Goal: Contribute content: Add original content to the website for others to see

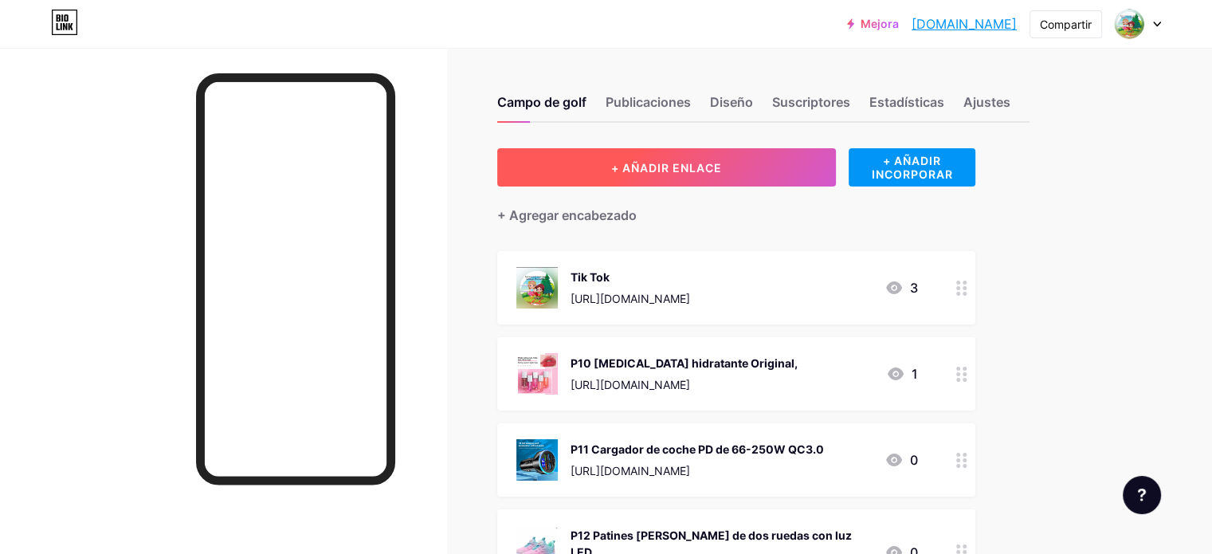
click at [698, 155] on button "+ AÑADIR ENLACE" at bounding box center [666, 167] width 339 height 38
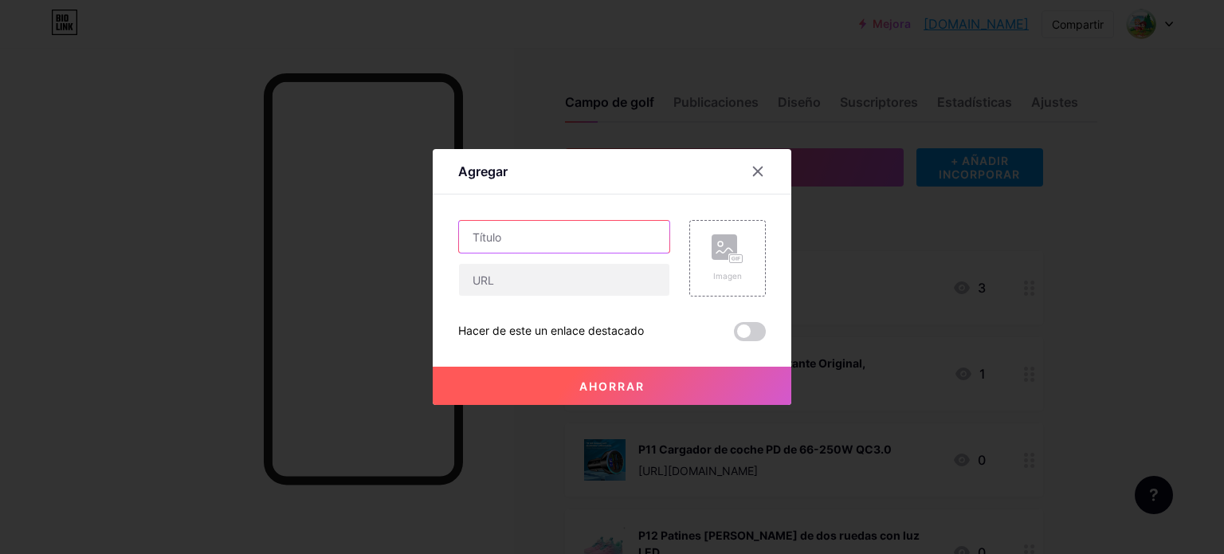
click at [526, 235] on input "text" at bounding box center [564, 237] width 210 height 32
paste input "Nuevo vestido [PERSON_NAME] para niñas pequeñas"
type input "P21 Nuevo vestido [PERSON_NAME] para niñas pequeñas"
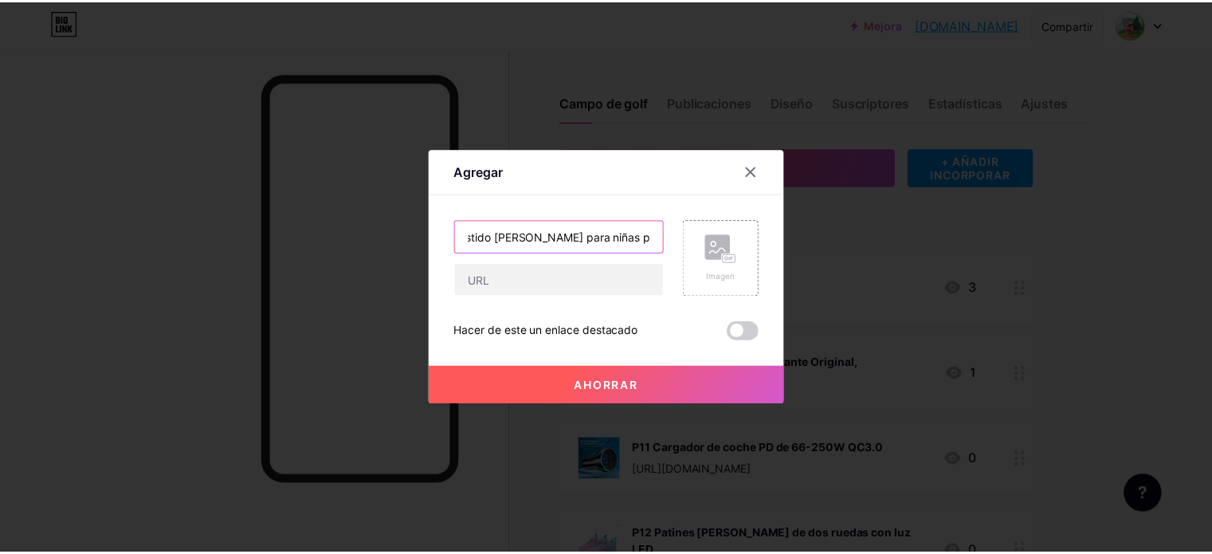
scroll to position [0, 0]
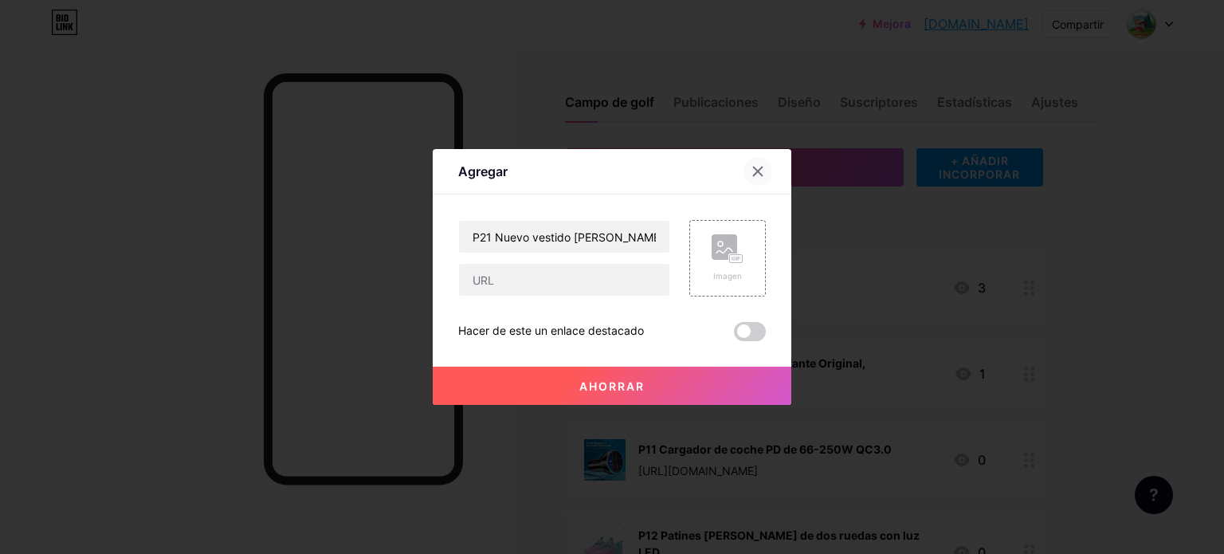
click at [757, 167] on icon at bounding box center [758, 171] width 13 height 13
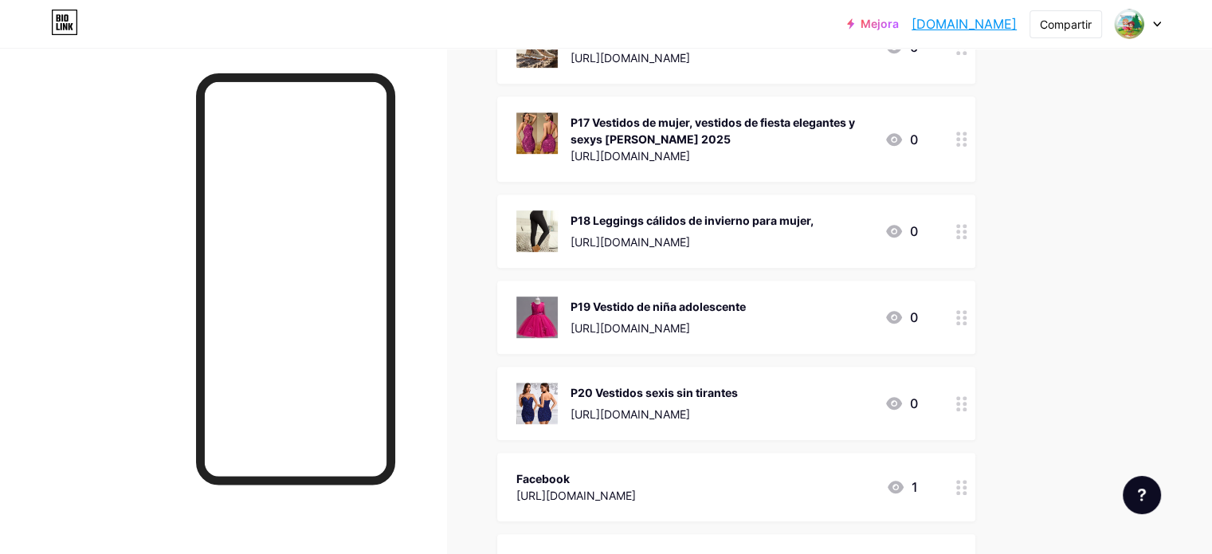
scroll to position [877, 0]
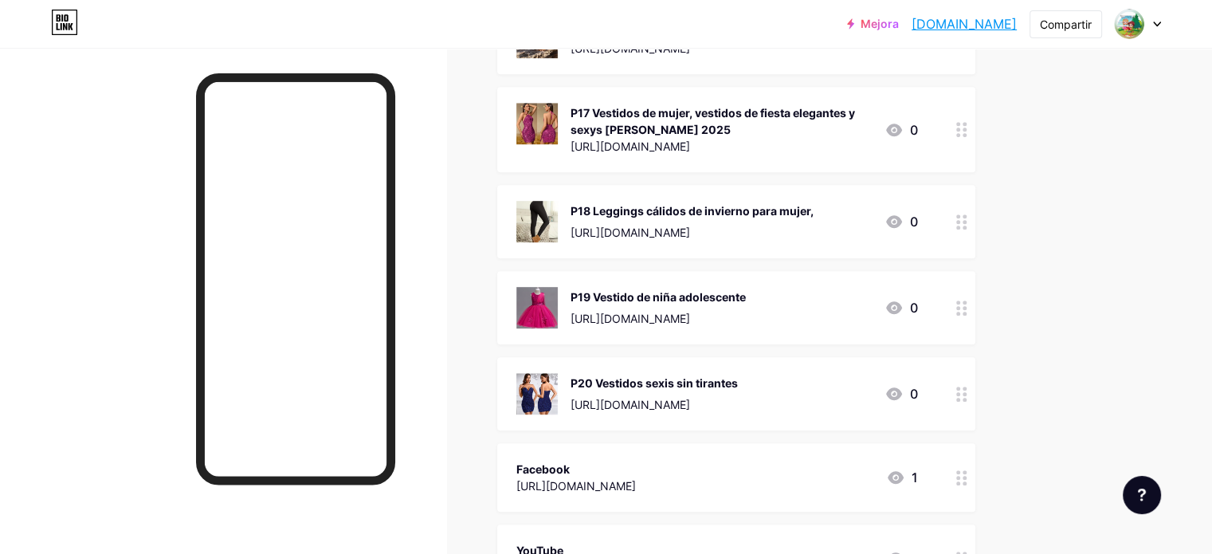
click at [975, 296] on div at bounding box center [961, 307] width 27 height 73
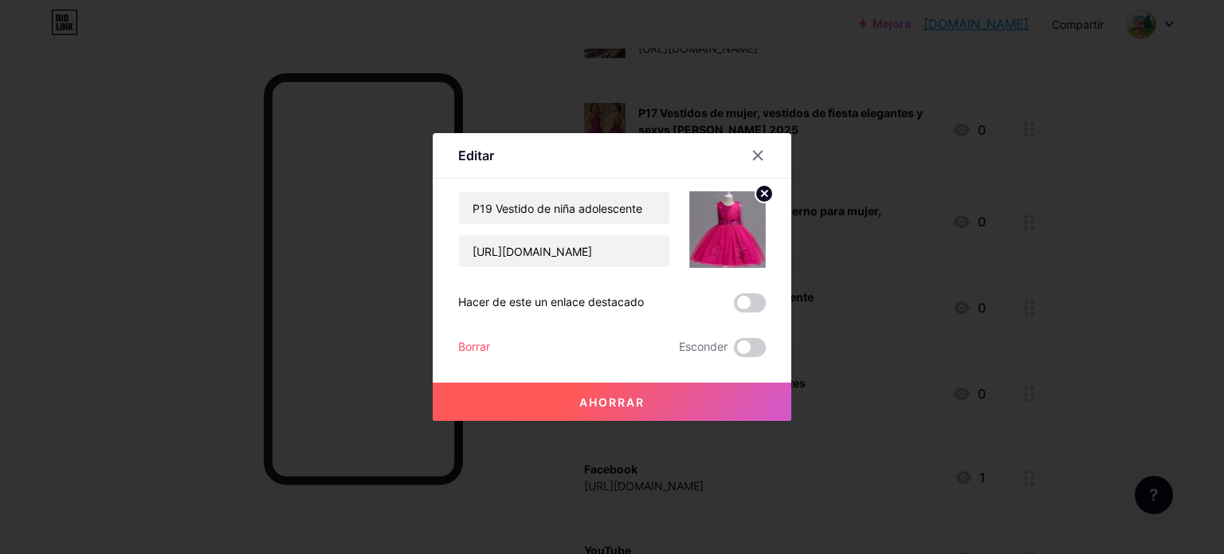
click at [816, 66] on div at bounding box center [612, 277] width 1224 height 554
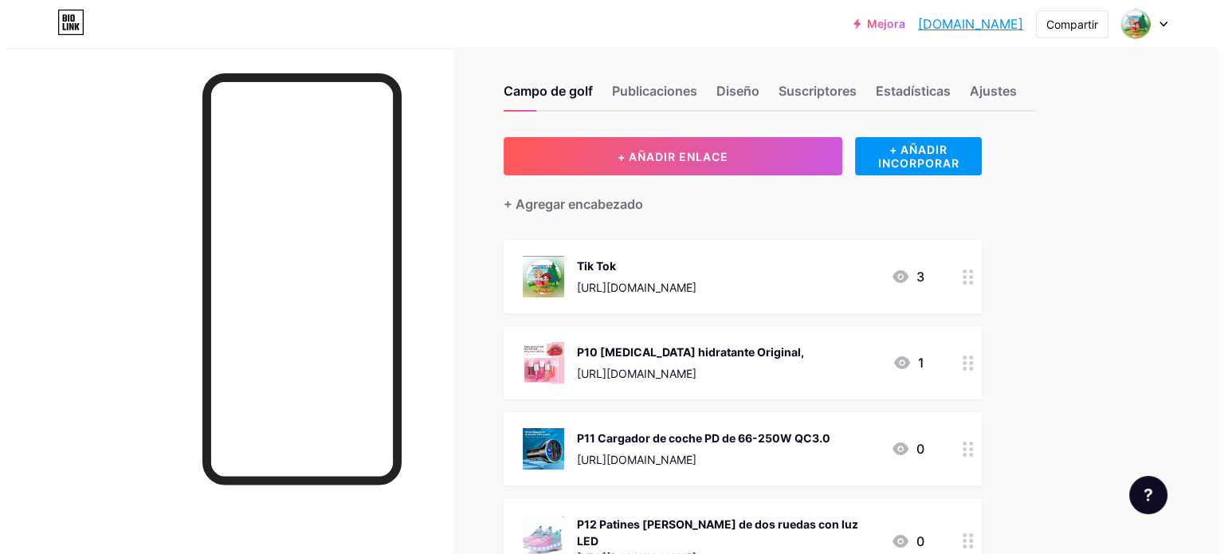
scroll to position [0, 0]
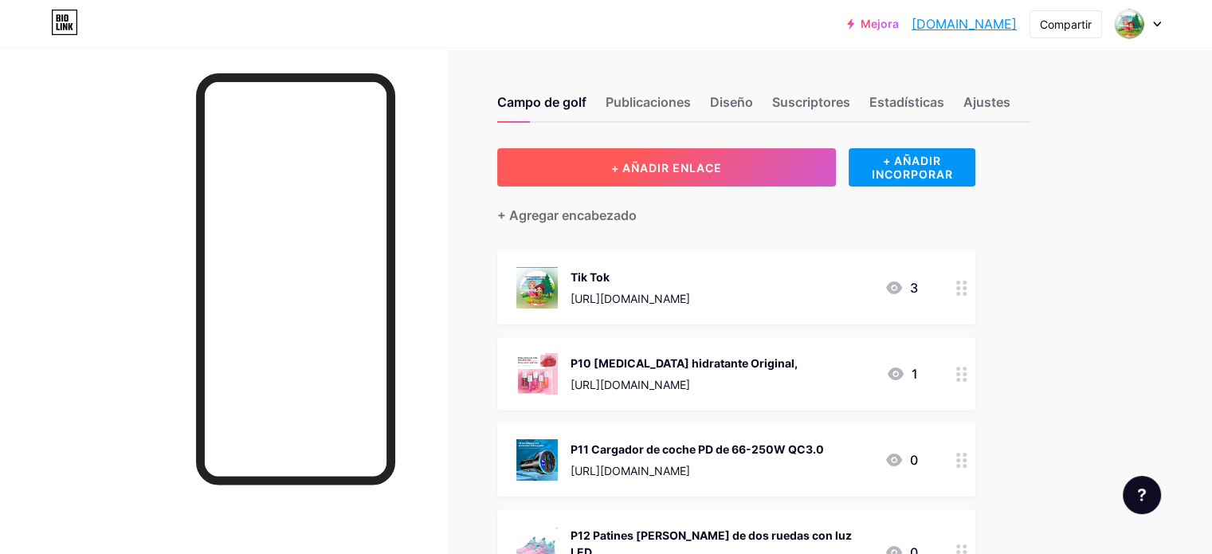
click at [741, 159] on button "+ AÑADIR ENLACE" at bounding box center [666, 167] width 339 height 38
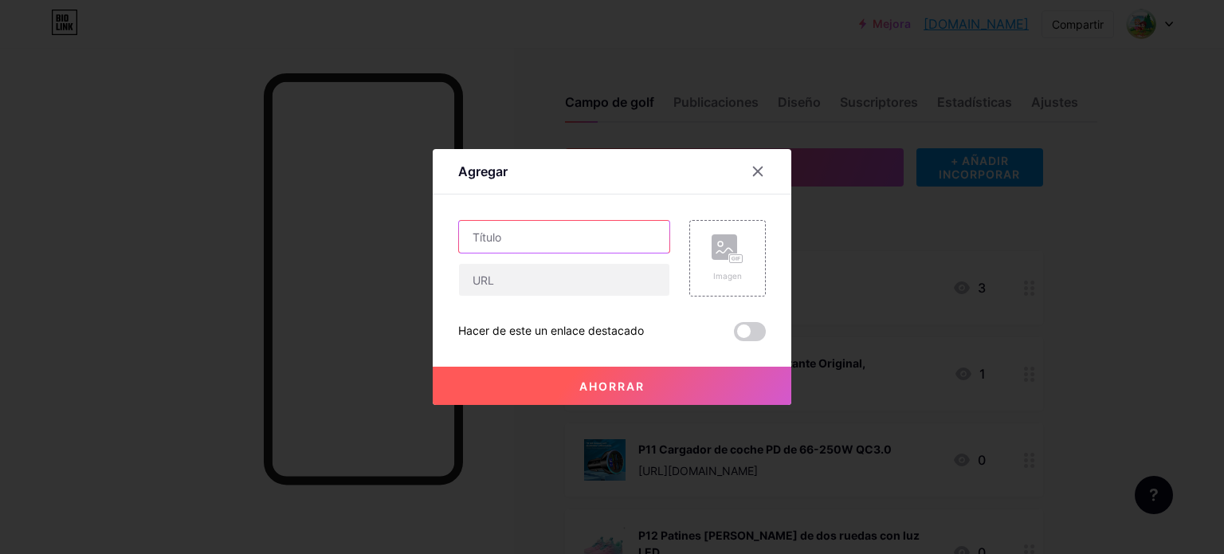
click at [516, 236] on input "text" at bounding box center [564, 237] width 210 height 32
paste input "Vestido de niña azul con bordado floral"
type input "P21 Vestido de niña azul con bordado floral"
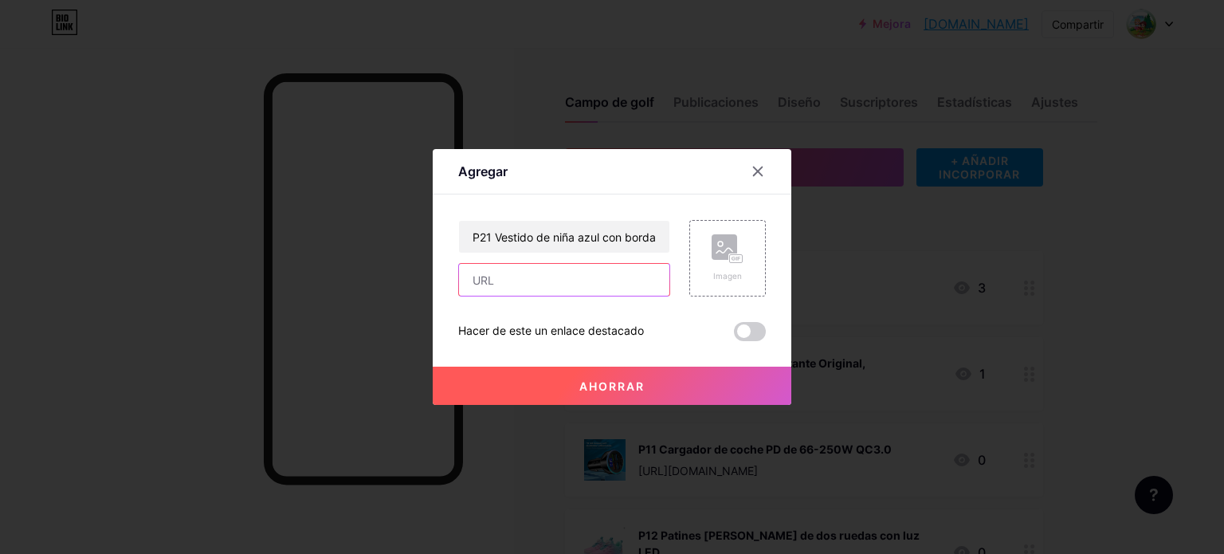
paste input "[URL][DOMAIN_NAME]"
type input "[URL][DOMAIN_NAME]"
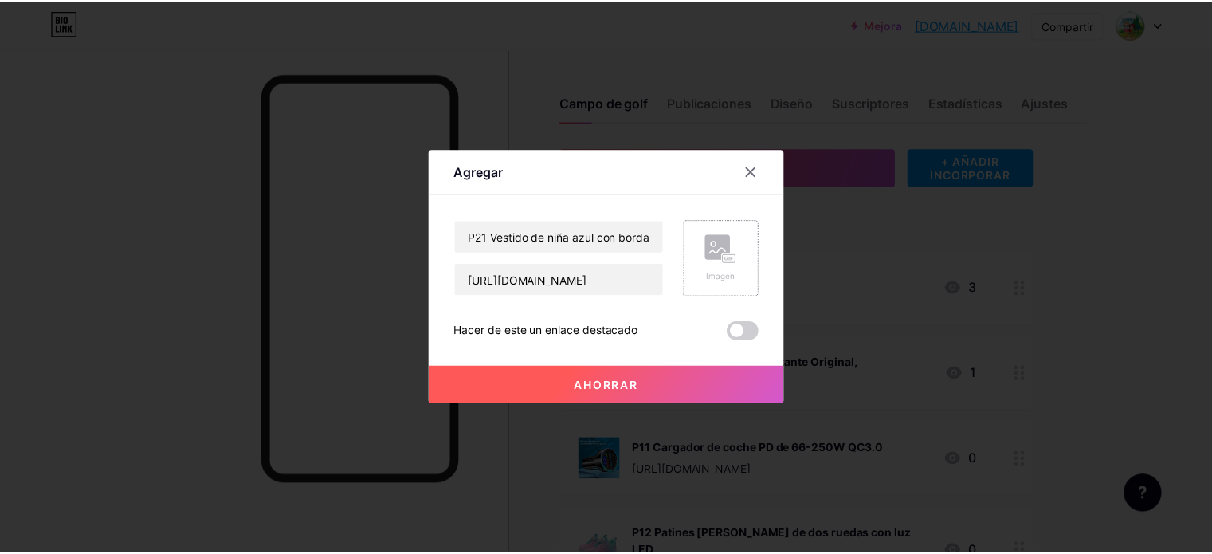
scroll to position [0, 0]
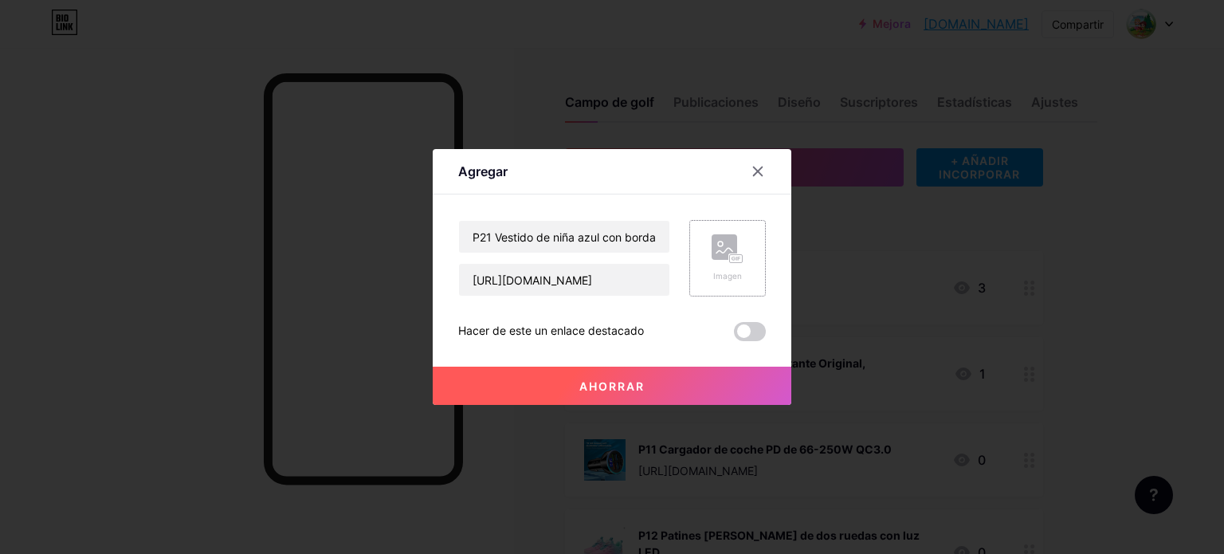
click at [724, 248] on rect at bounding box center [725, 247] width 26 height 26
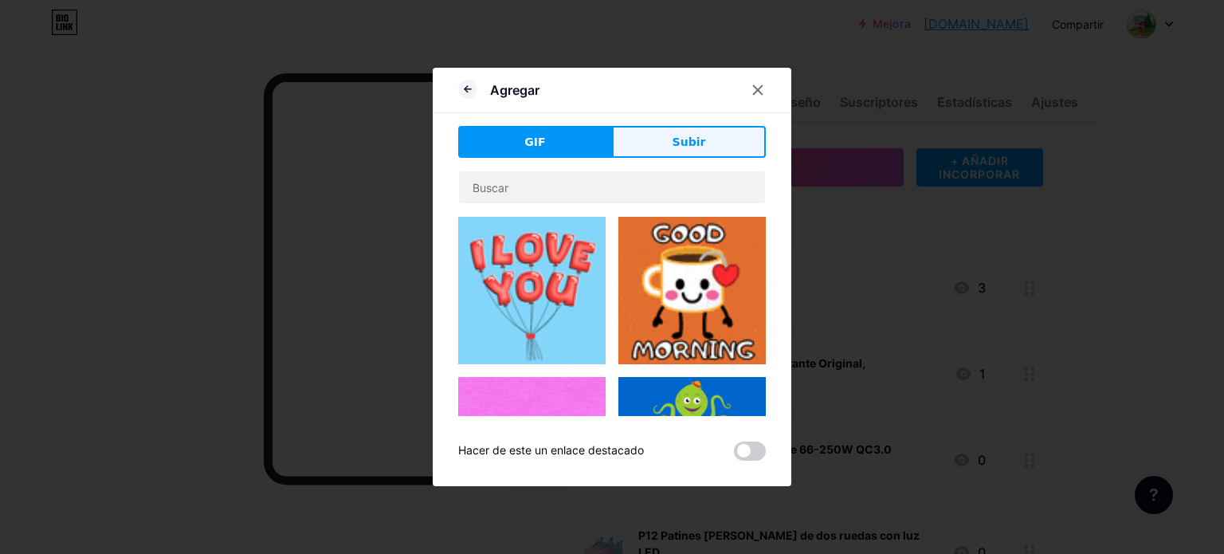
click at [719, 143] on button "Subir" at bounding box center [689, 142] width 154 height 32
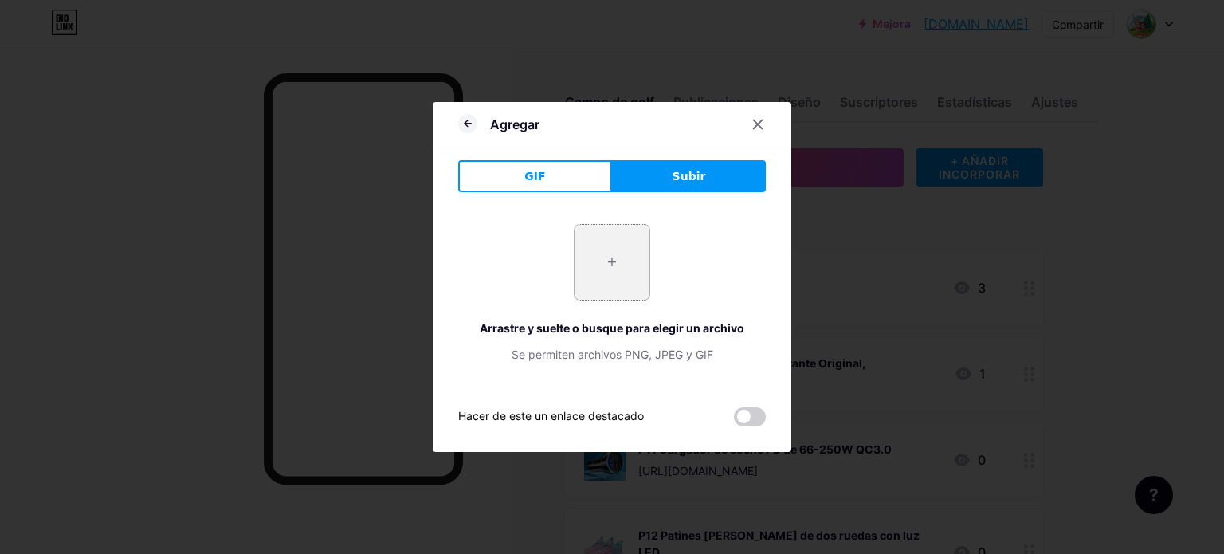
click at [614, 262] on input "file" at bounding box center [612, 262] width 75 height 75
type input "C:\fakepath\Sf55c310ebca3479ab8f3fdfd16e77fafd.avif"
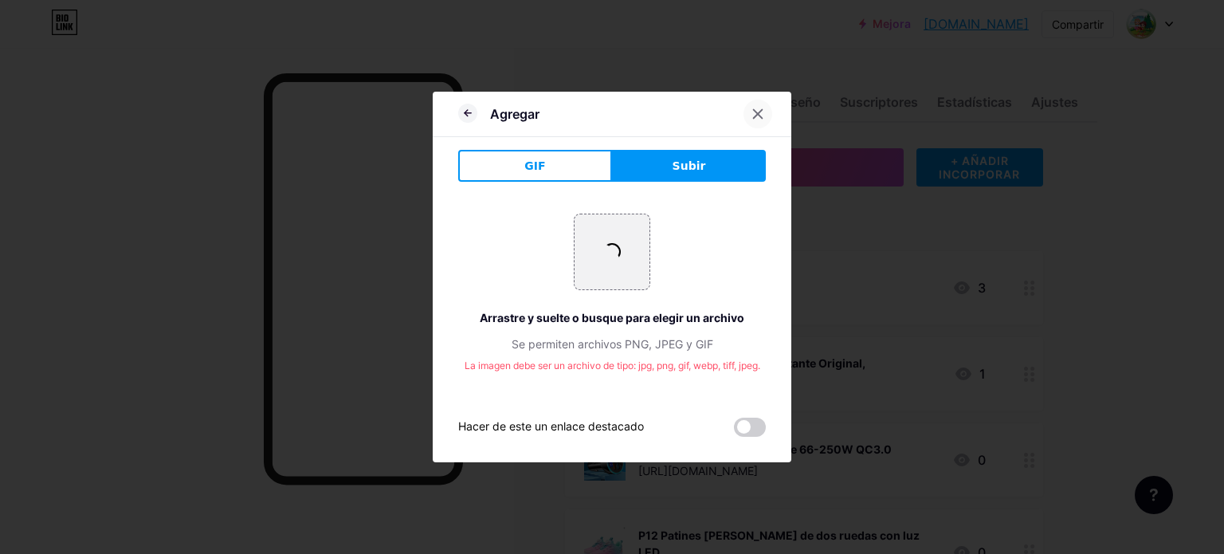
click at [756, 116] on icon at bounding box center [758, 114] width 9 height 9
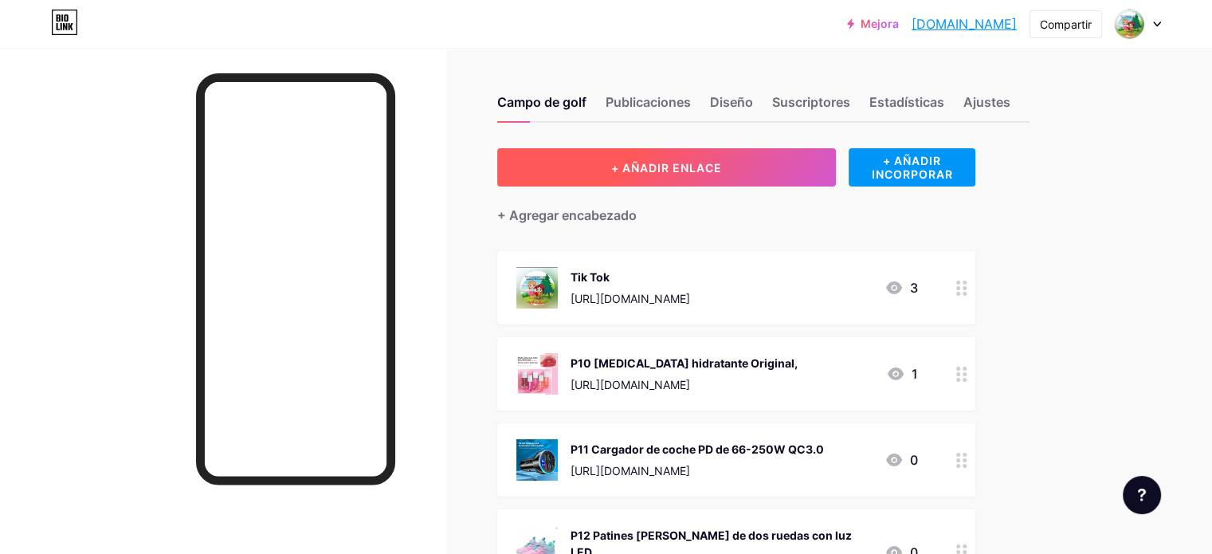
click at [807, 166] on button "+ AÑADIR ENLACE" at bounding box center [666, 167] width 339 height 38
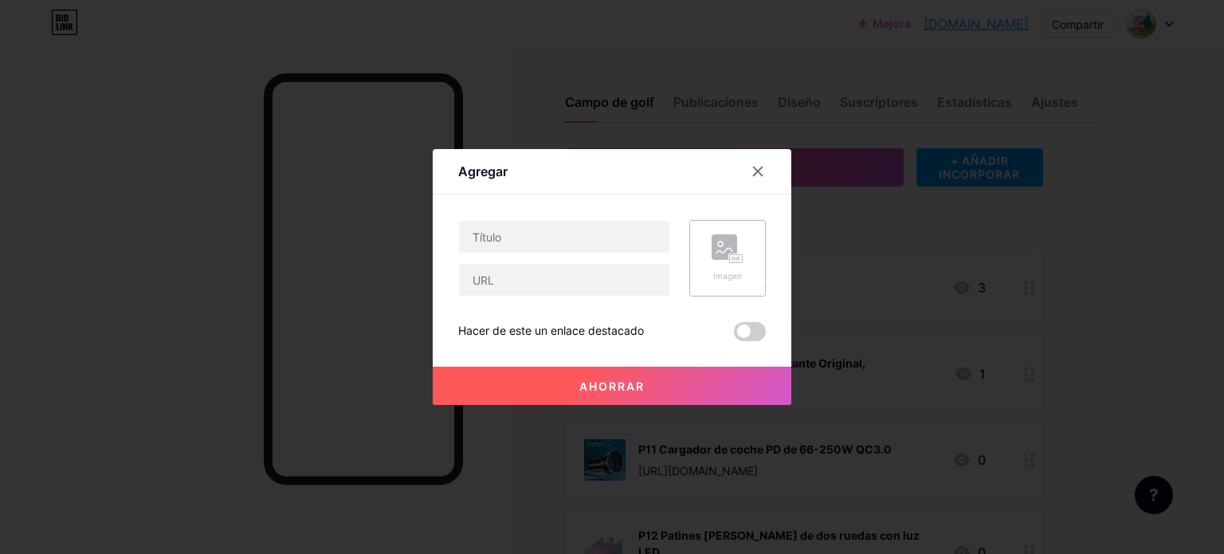
click at [725, 257] on rect at bounding box center [725, 247] width 26 height 26
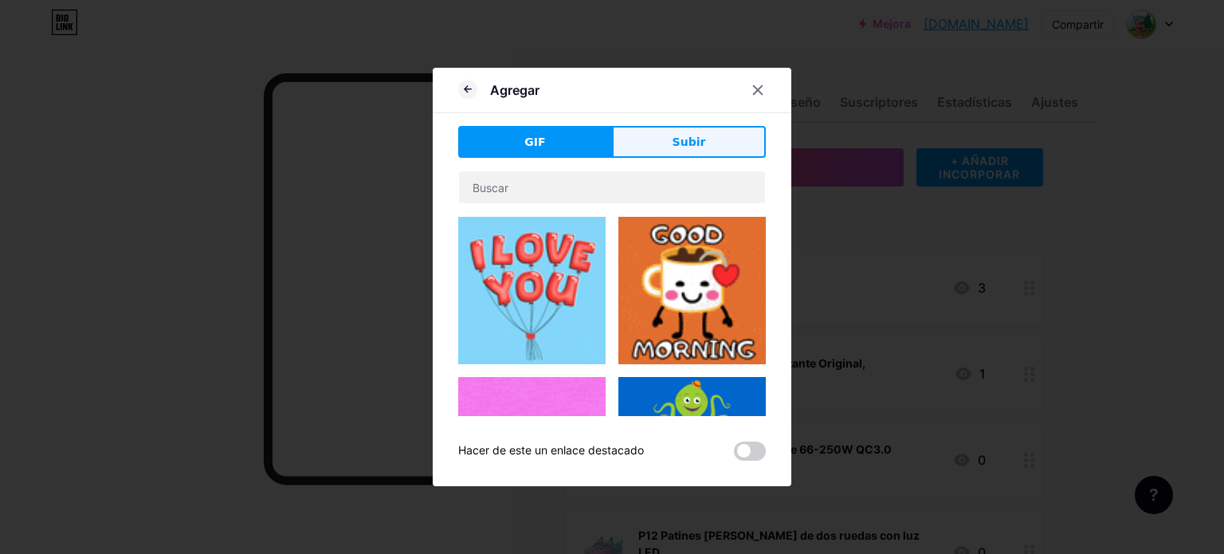
click at [689, 146] on font "Subir" at bounding box center [689, 141] width 33 height 13
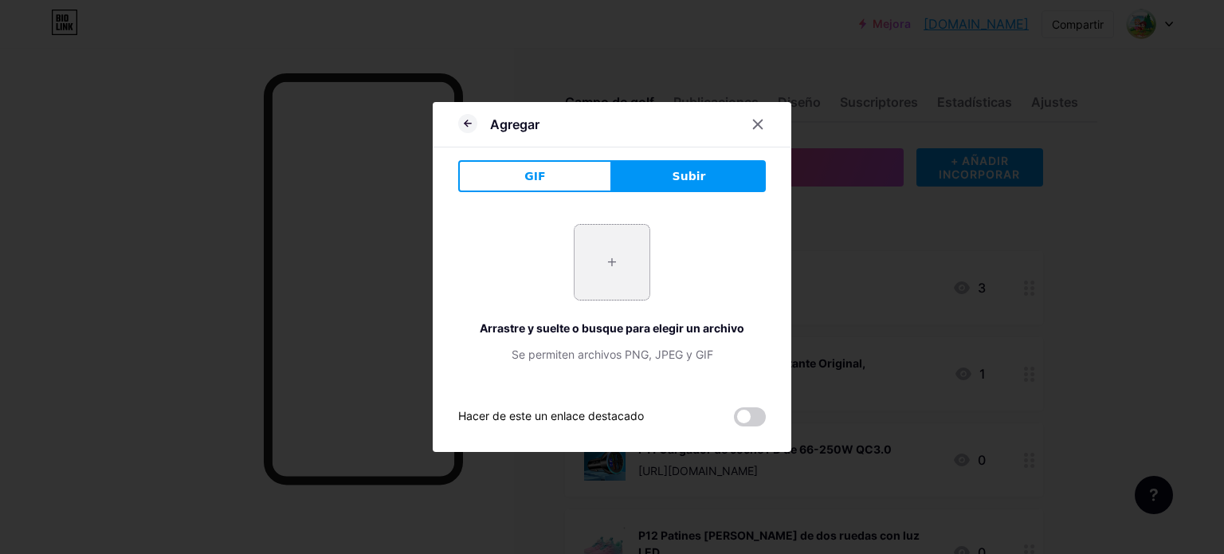
click at [608, 267] on input "file" at bounding box center [612, 262] width 75 height 75
type input "C:\fakepath\Sf55c310ebca3479ab8f3fdfd16e77fafd.avif"
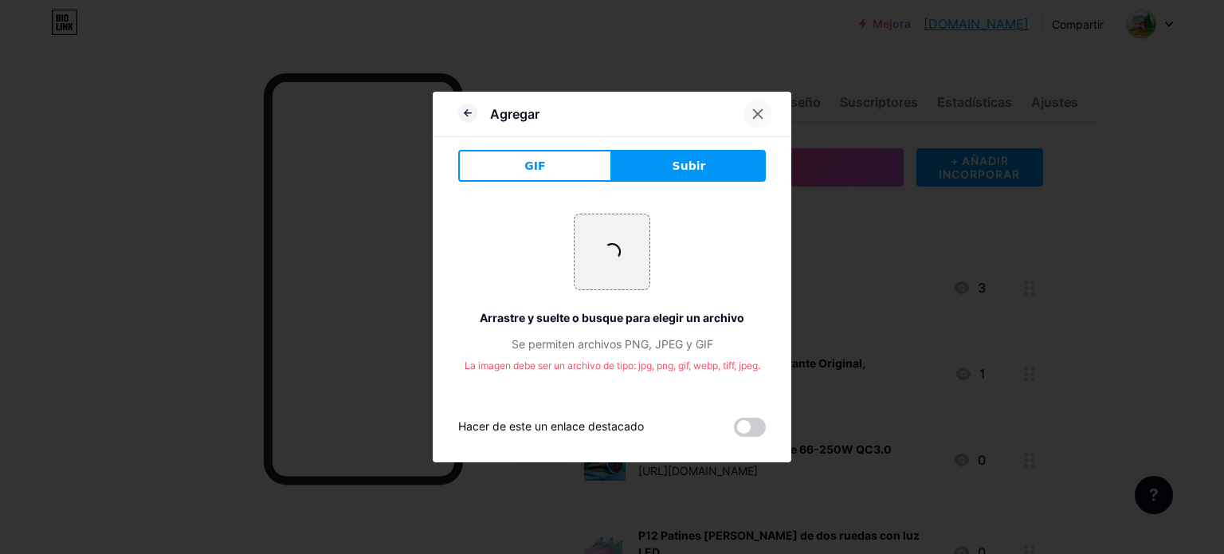
click at [760, 115] on icon at bounding box center [758, 114] width 13 height 13
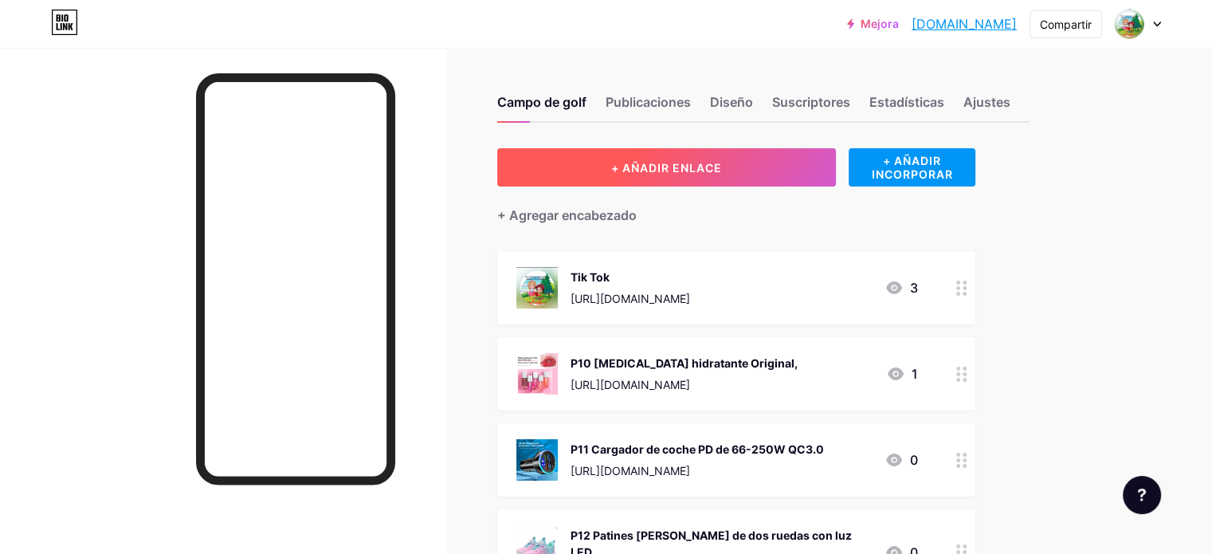
click at [722, 167] on font "+ AÑADIR ENLACE" at bounding box center [666, 168] width 111 height 14
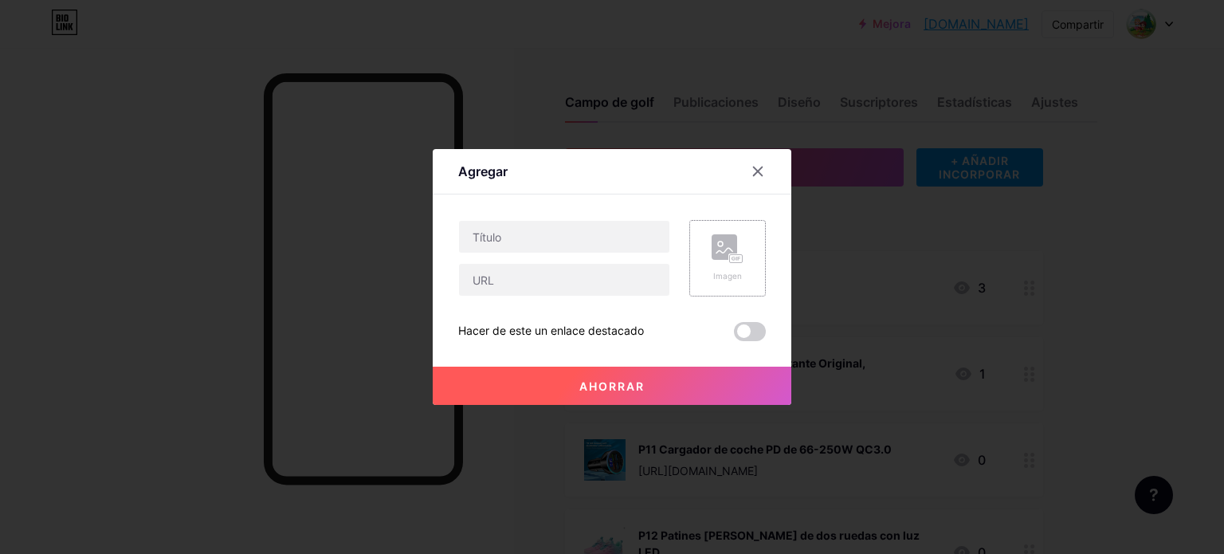
click at [730, 254] on rect at bounding box center [736, 259] width 14 height 10
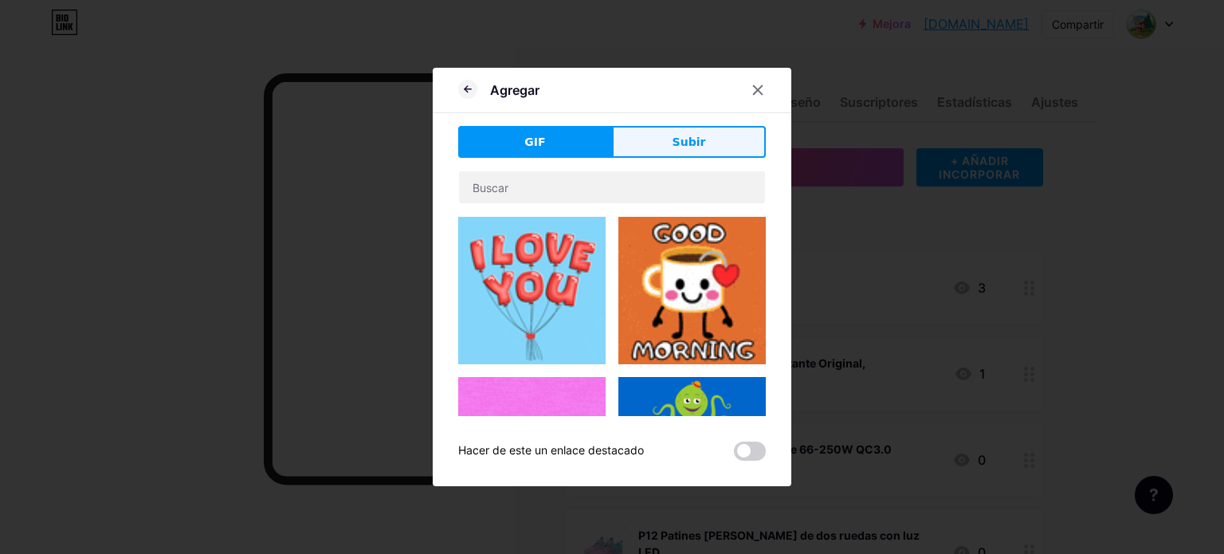
click at [726, 147] on button "Subir" at bounding box center [689, 142] width 154 height 32
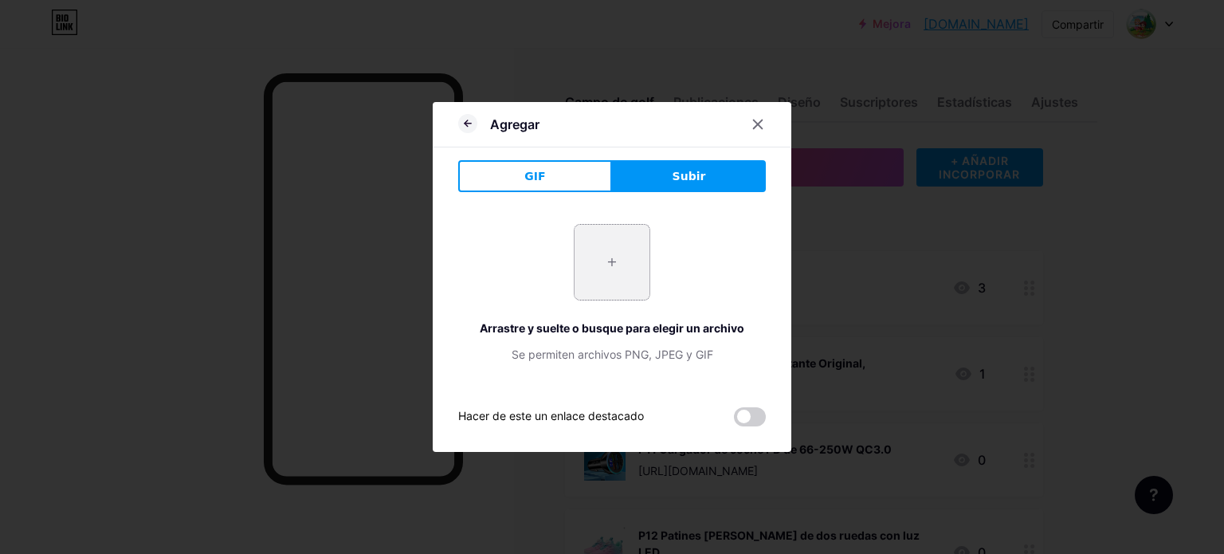
click at [618, 269] on input "file" at bounding box center [612, 262] width 75 height 75
type input "C:\fakepath\Captura de pantalla [DATE] 112942.png"
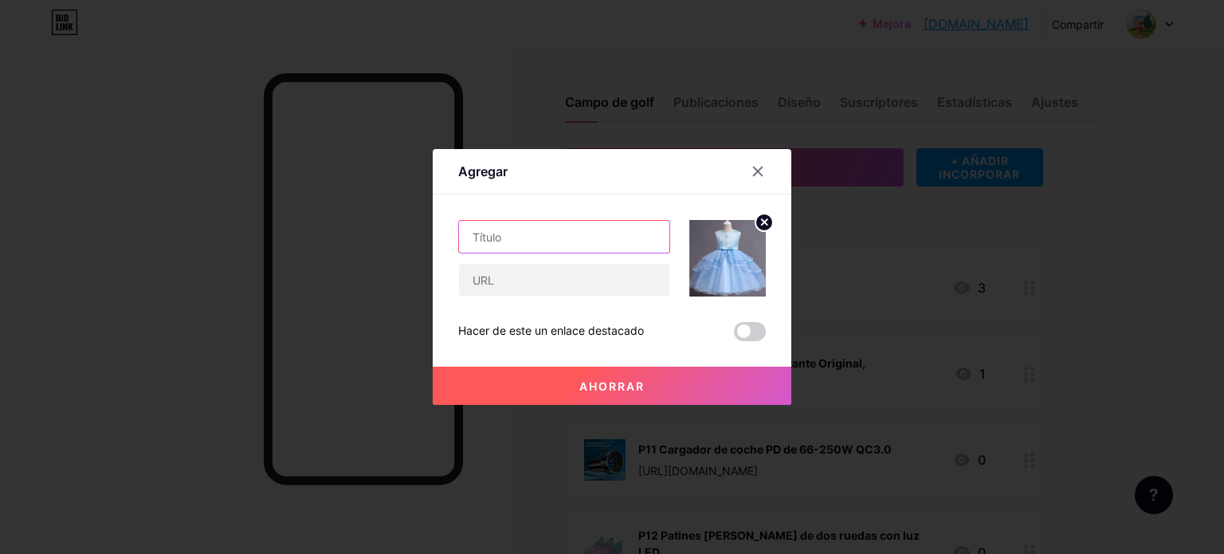
click at [507, 234] on input "text" at bounding box center [564, 237] width 210 height 32
paste input "Vestido de niña azul con bordado floral"
type input "P21 Vestido de niña azul con bordado floral"
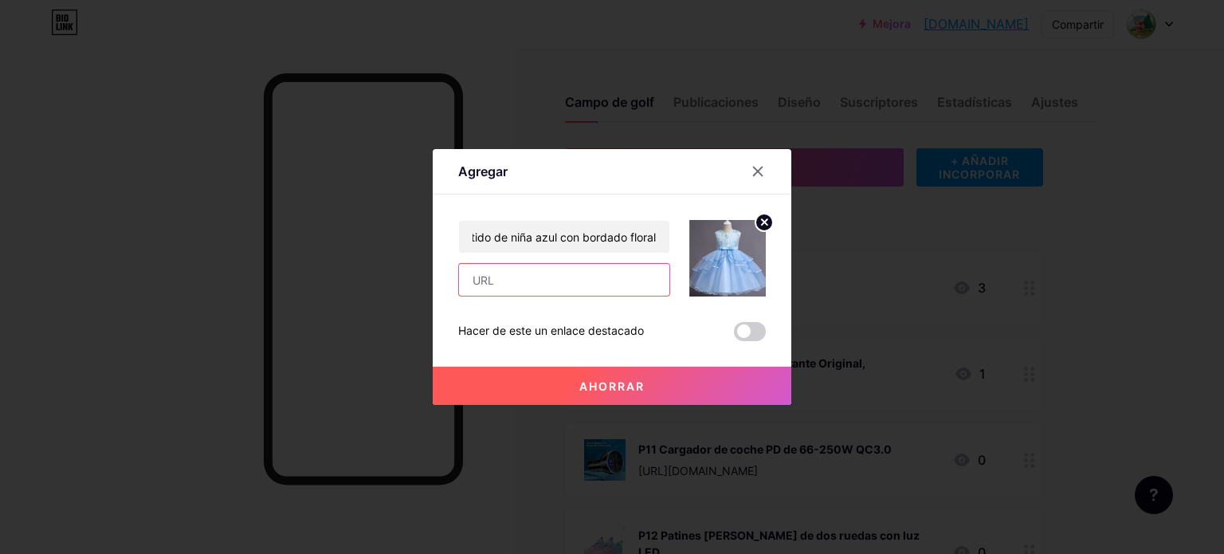
click at [528, 287] on input "text" at bounding box center [564, 280] width 210 height 32
paste input "[URL][DOMAIN_NAME]"
type input "[URL][DOMAIN_NAME]"
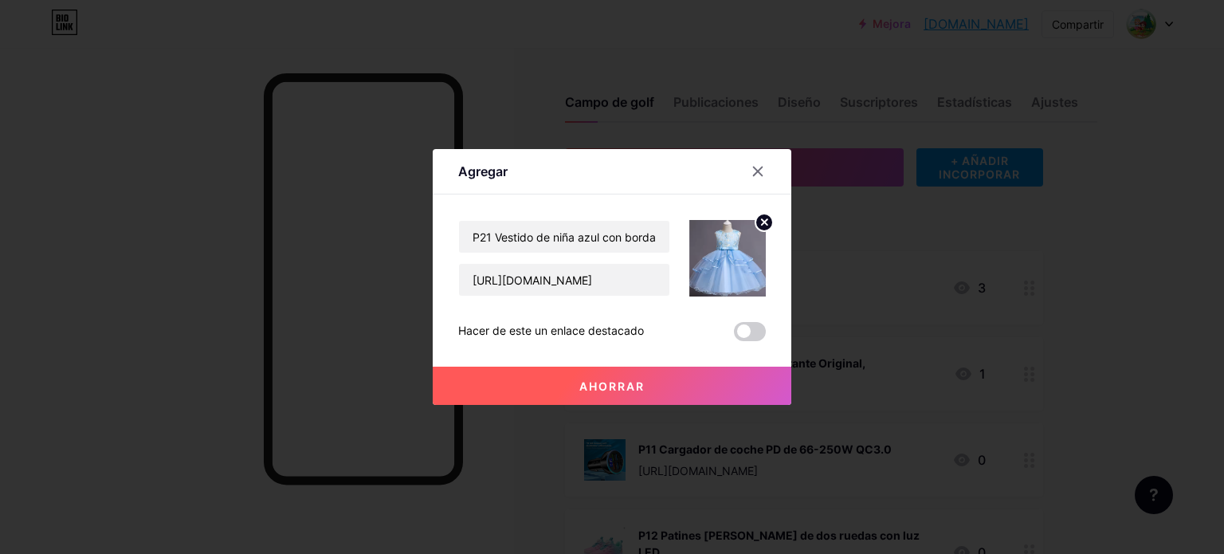
click at [653, 387] on button "Ahorrar" at bounding box center [612, 386] width 359 height 38
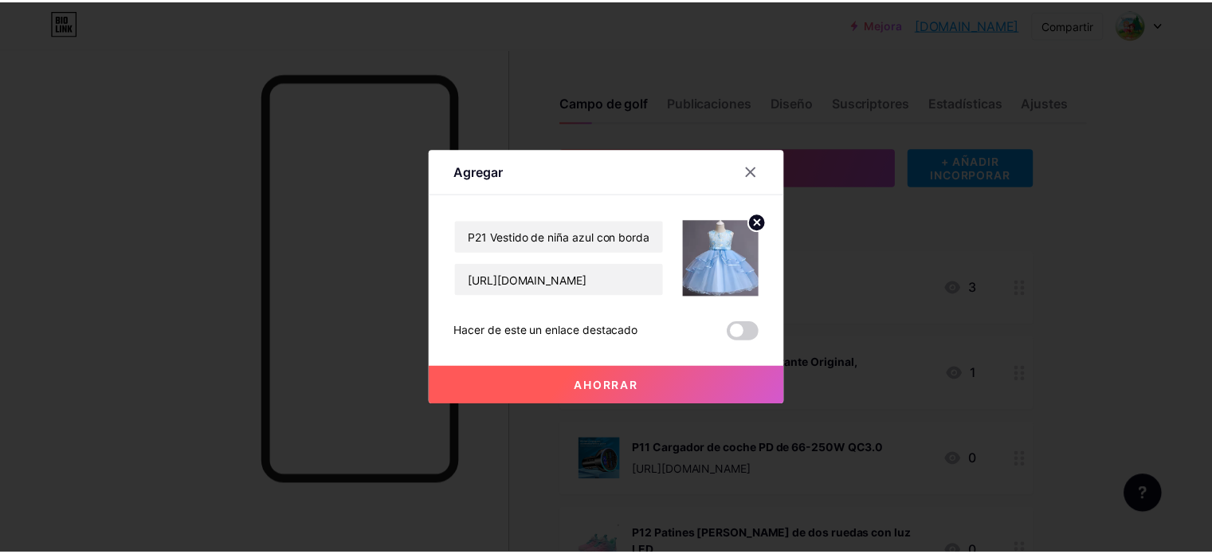
scroll to position [0, 0]
